Goal: Task Accomplishment & Management: Complete application form

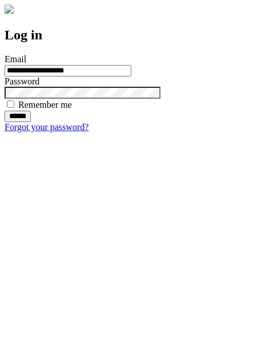
type input "**********"
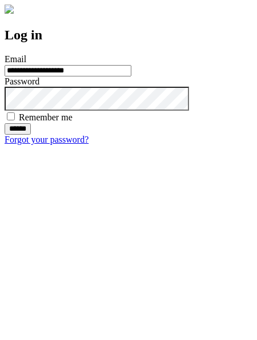
click at [31, 135] on input "******" at bounding box center [18, 128] width 26 height 11
